Goal: Contribute content

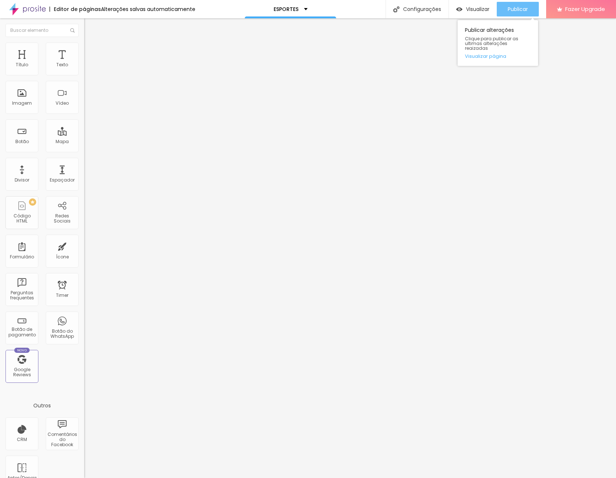
click at [512, 9] on span "Publicar" at bounding box center [518, 9] width 20 height 6
click at [513, 15] on div "Publicar" at bounding box center [518, 9] width 20 height 15
click at [472, 10] on span "Visualizar" at bounding box center [477, 9] width 23 height 6
click at [127, 477] on div at bounding box center [308, 482] width 616 height 0
click at [523, 10] on span "Publicar" at bounding box center [518, 9] width 20 height 6
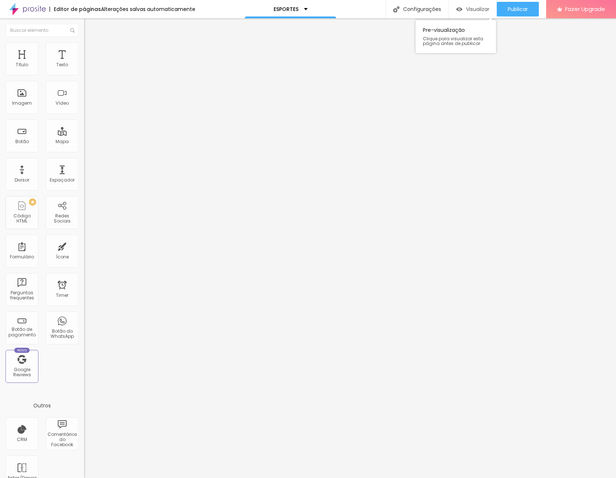
click at [476, 8] on span "Visualizar" at bounding box center [477, 9] width 23 height 6
